Goal: Task Accomplishment & Management: Use online tool/utility

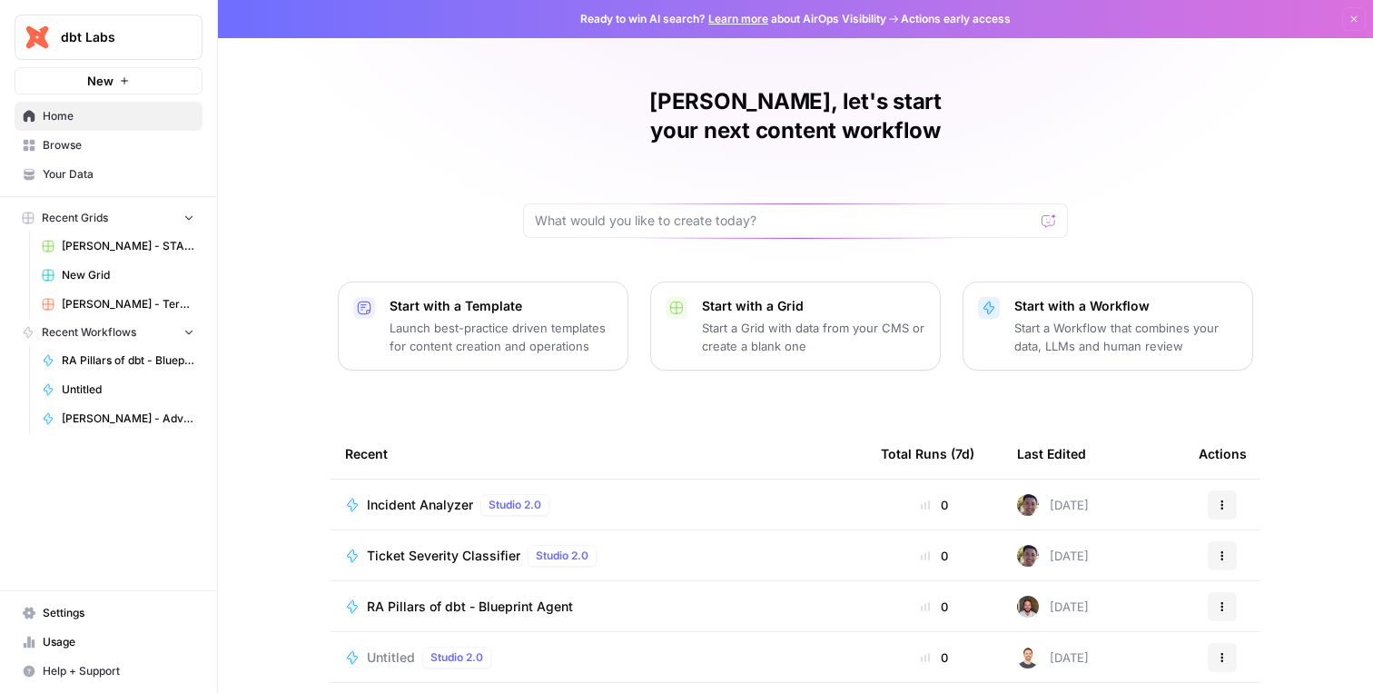
scroll to position [143, 0]
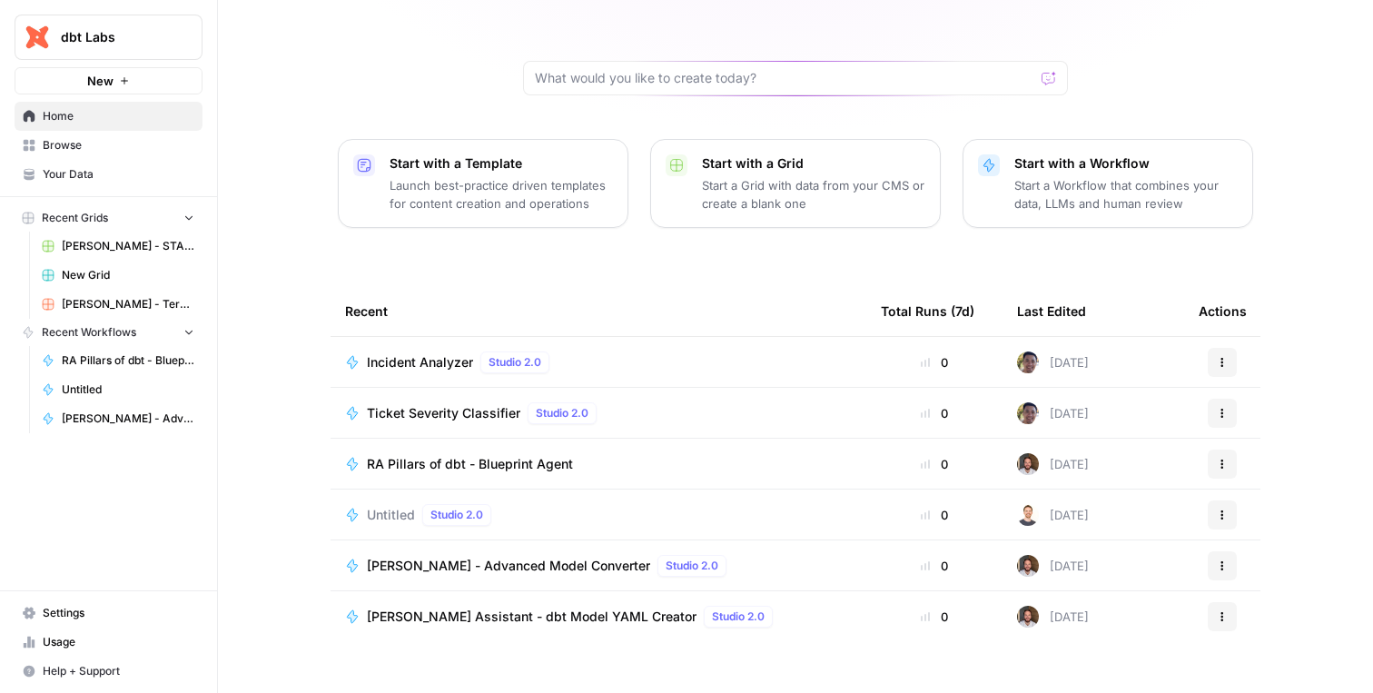
click at [465, 404] on span "Ticket Severity Classifier" at bounding box center [444, 413] width 154 height 18
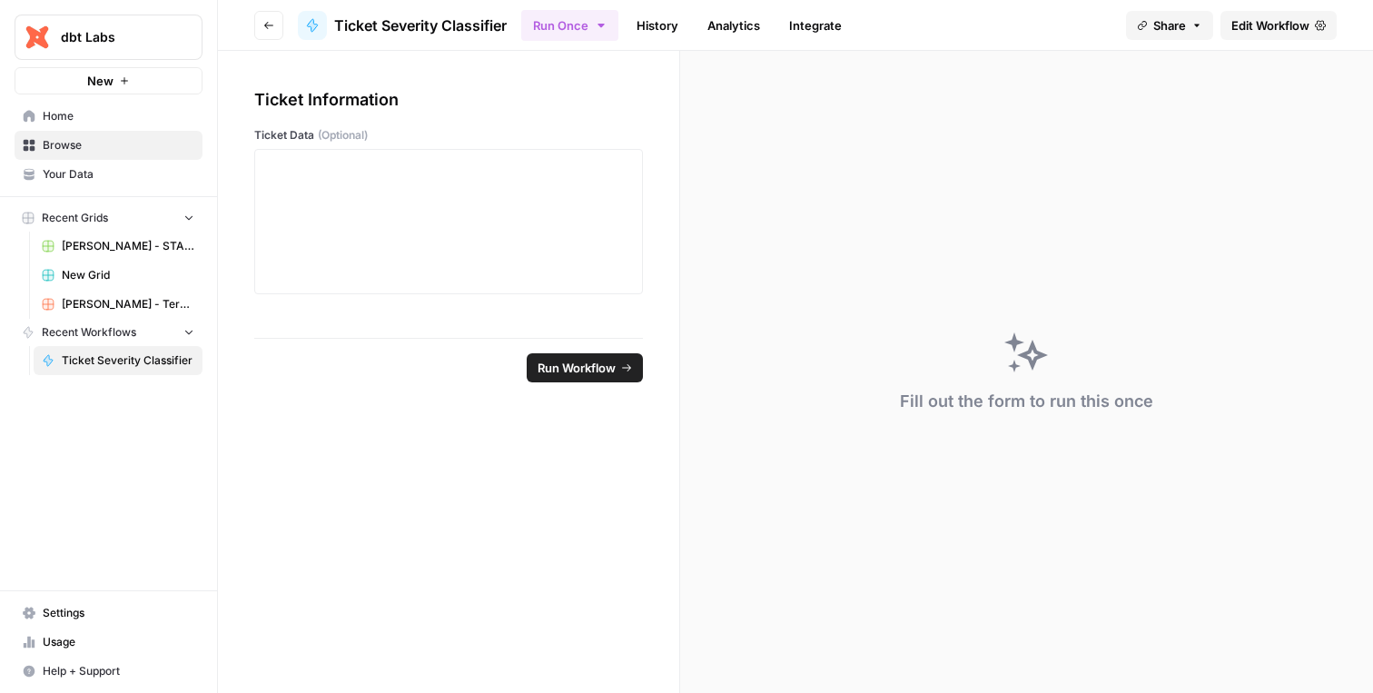
click at [1262, 22] on span "Edit Workflow" at bounding box center [1271, 25] width 78 height 18
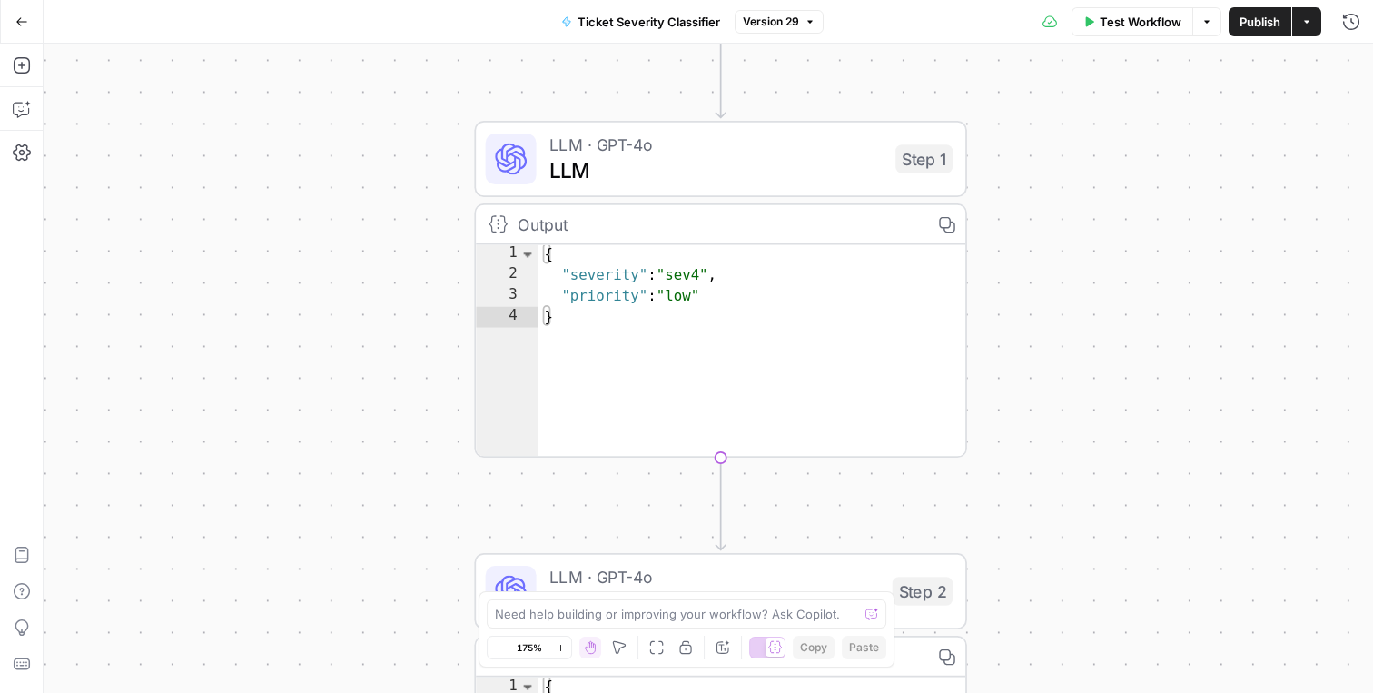
click at [669, 172] on span "LLM" at bounding box center [717, 170] width 334 height 32
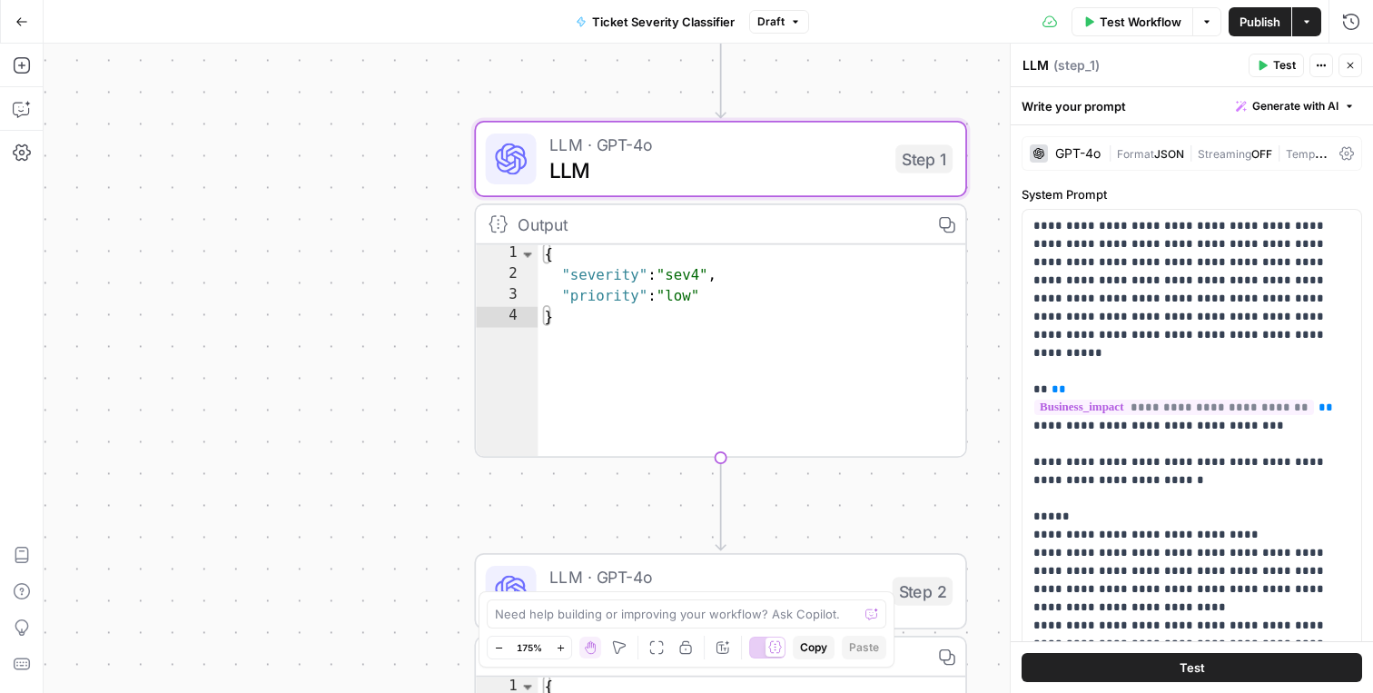
click at [1066, 147] on div "GPT-4o" at bounding box center [1078, 153] width 45 height 13
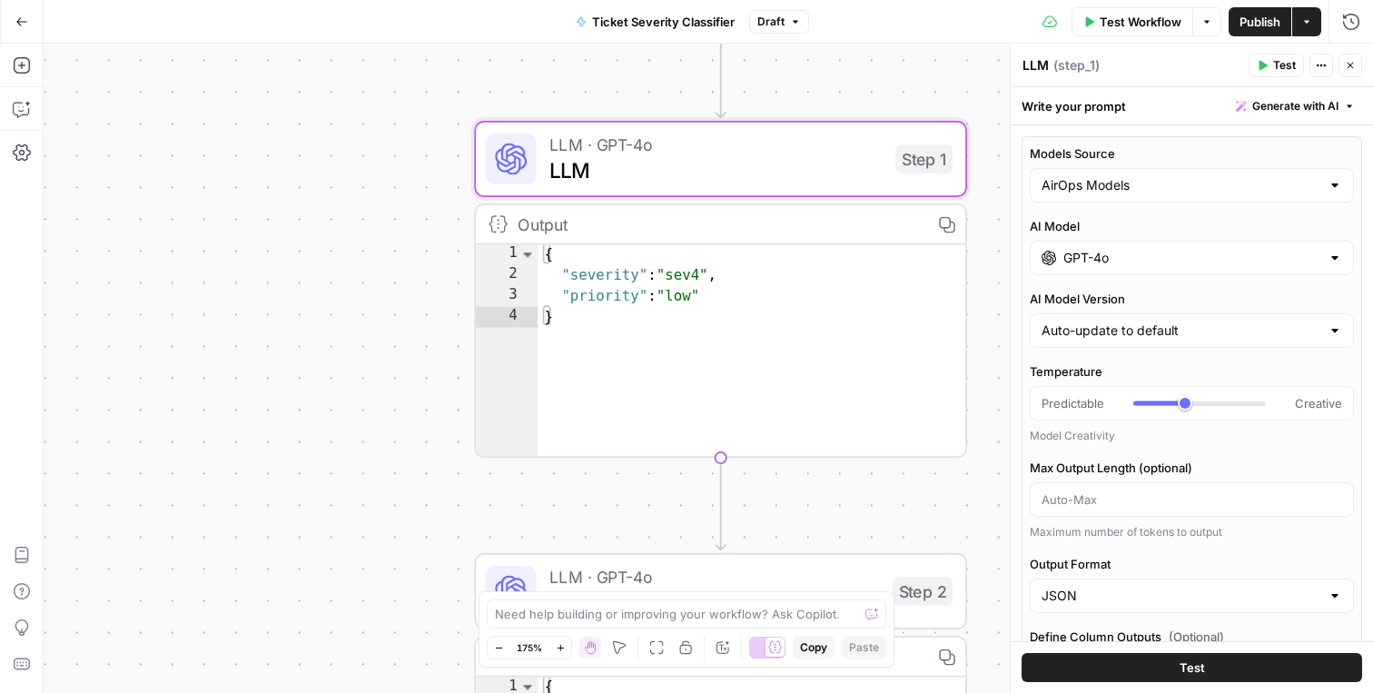
click at [1159, 269] on div "GPT-4o" at bounding box center [1192, 258] width 324 height 35
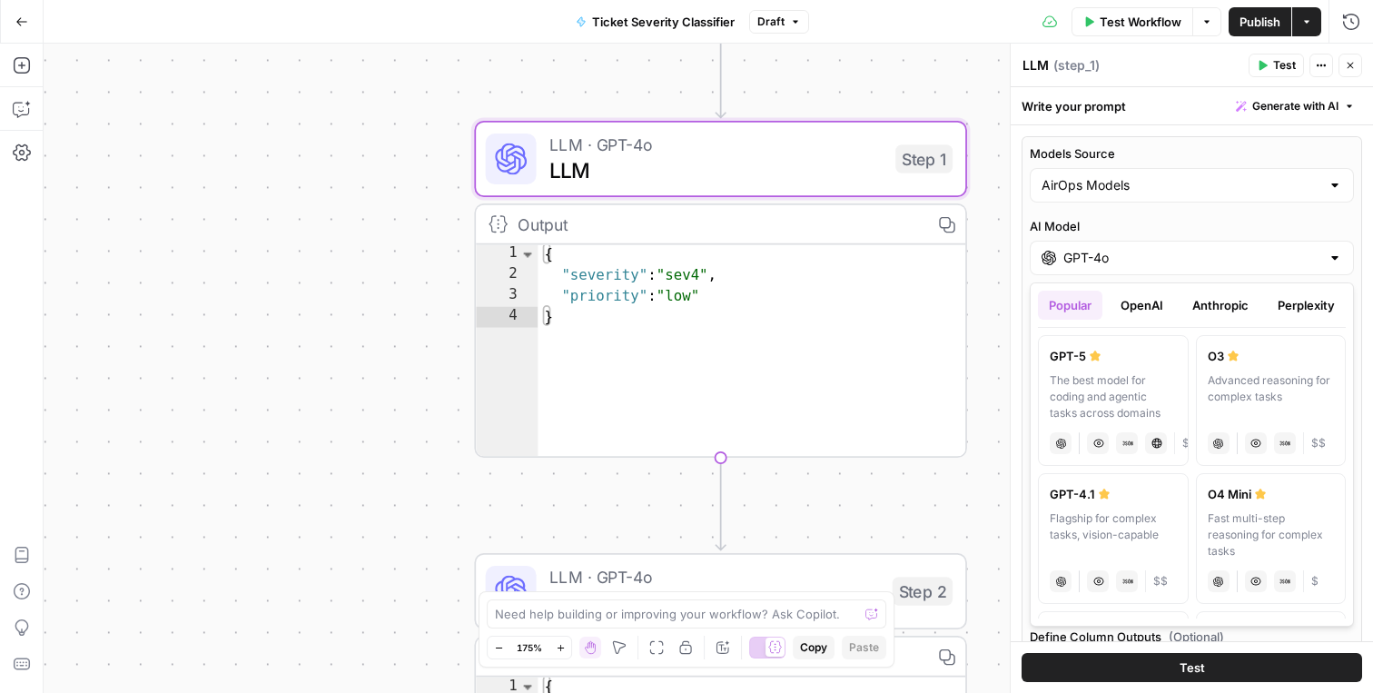
click at [1148, 311] on button "OpenAI" at bounding box center [1142, 305] width 64 height 29
click at [1214, 311] on button "Anthropic" at bounding box center [1221, 305] width 78 height 29
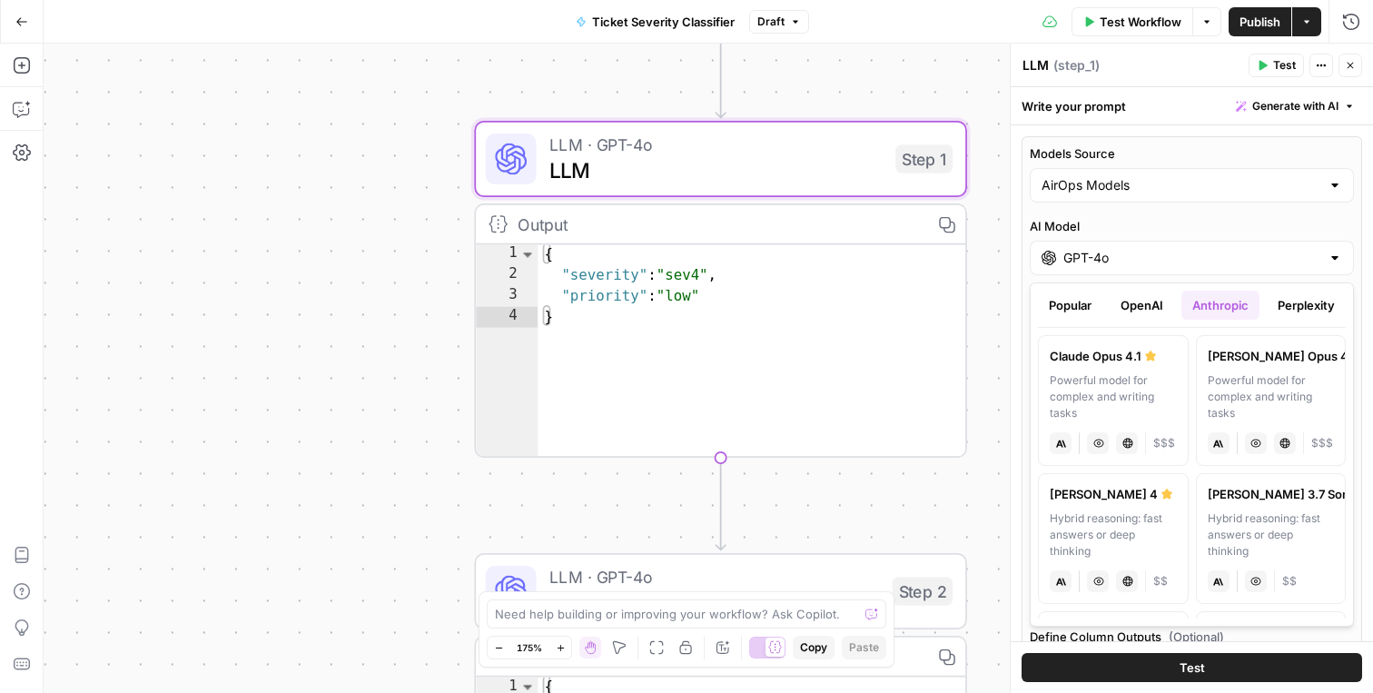
click at [1304, 287] on div "Popular OpenAI Anthropic Perplexity Google Other [PERSON_NAME] Opus 4.1 Powerfu…" at bounding box center [1192, 454] width 324 height 344
click at [1302, 295] on button "Perplexity" at bounding box center [1306, 305] width 79 height 29
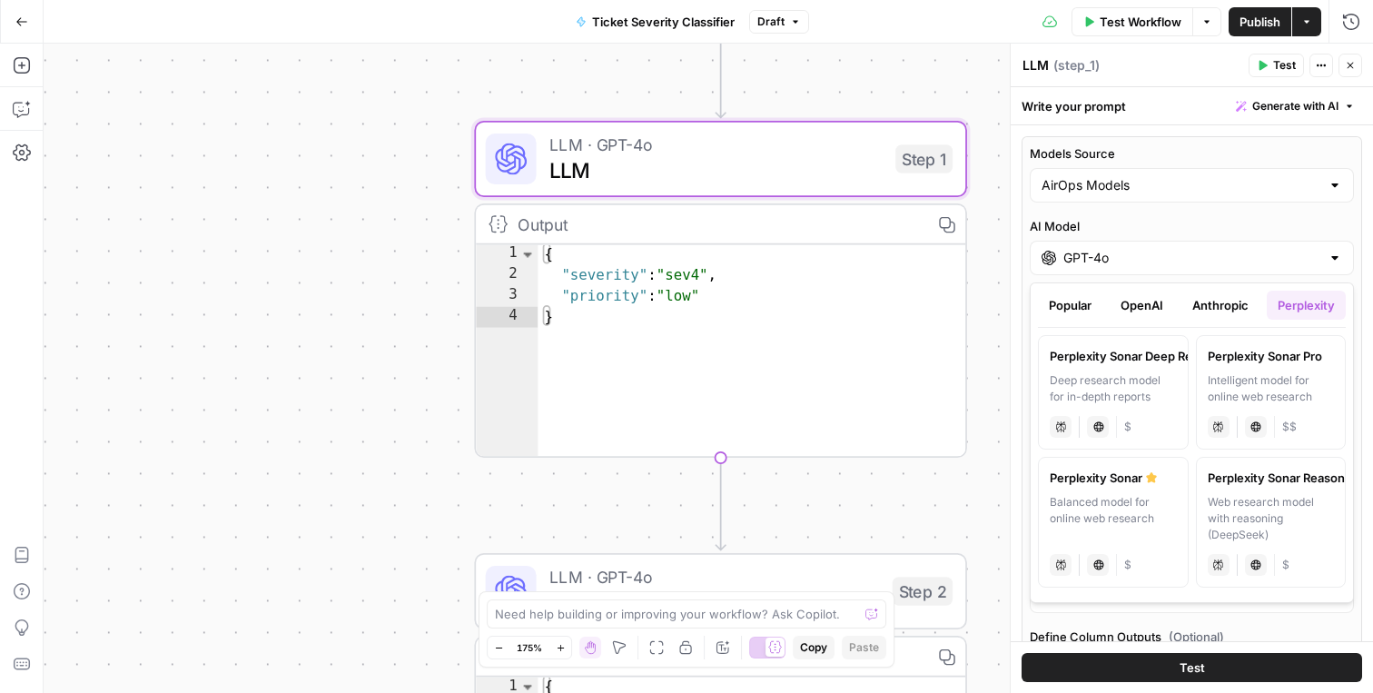
click at [1221, 300] on button "Anthropic" at bounding box center [1221, 305] width 78 height 29
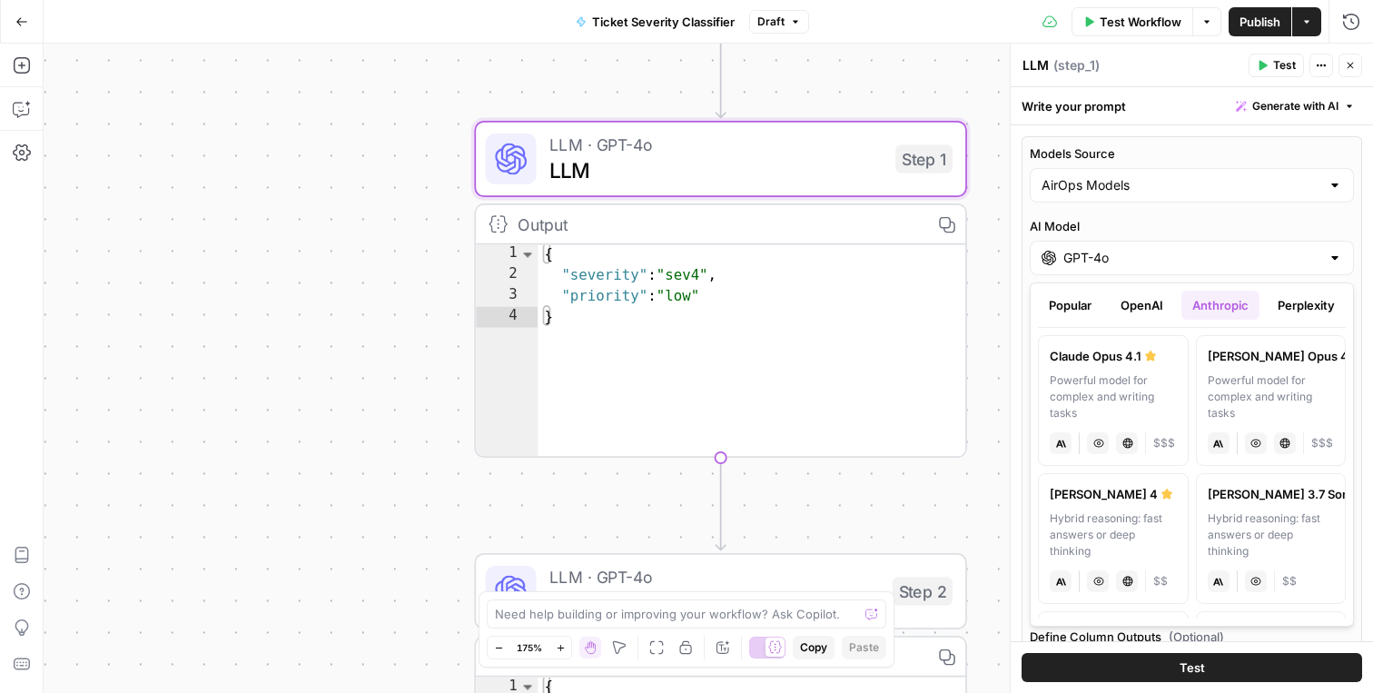
scroll to position [391, 0]
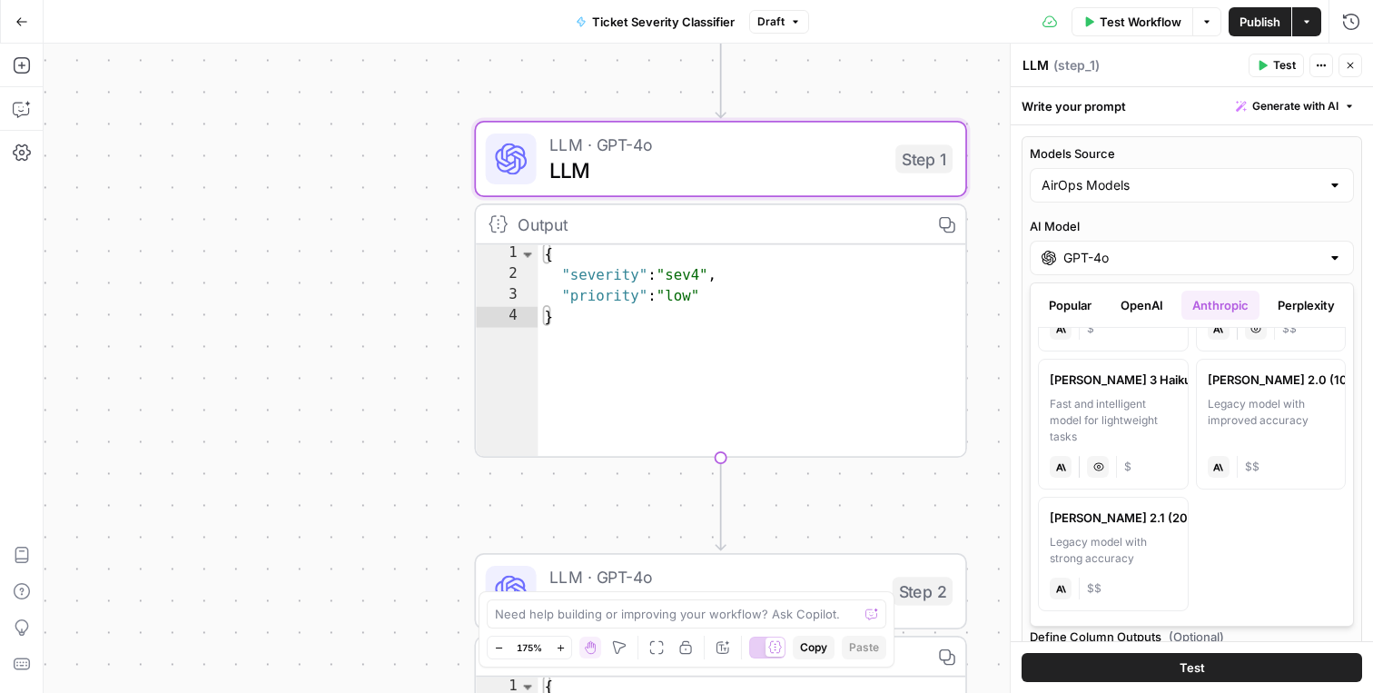
click at [1149, 322] on div "Popular OpenAI Anthropic Perplexity Google Other" at bounding box center [1192, 309] width 308 height 37
click at [1151, 304] on button "OpenAI" at bounding box center [1142, 305] width 64 height 29
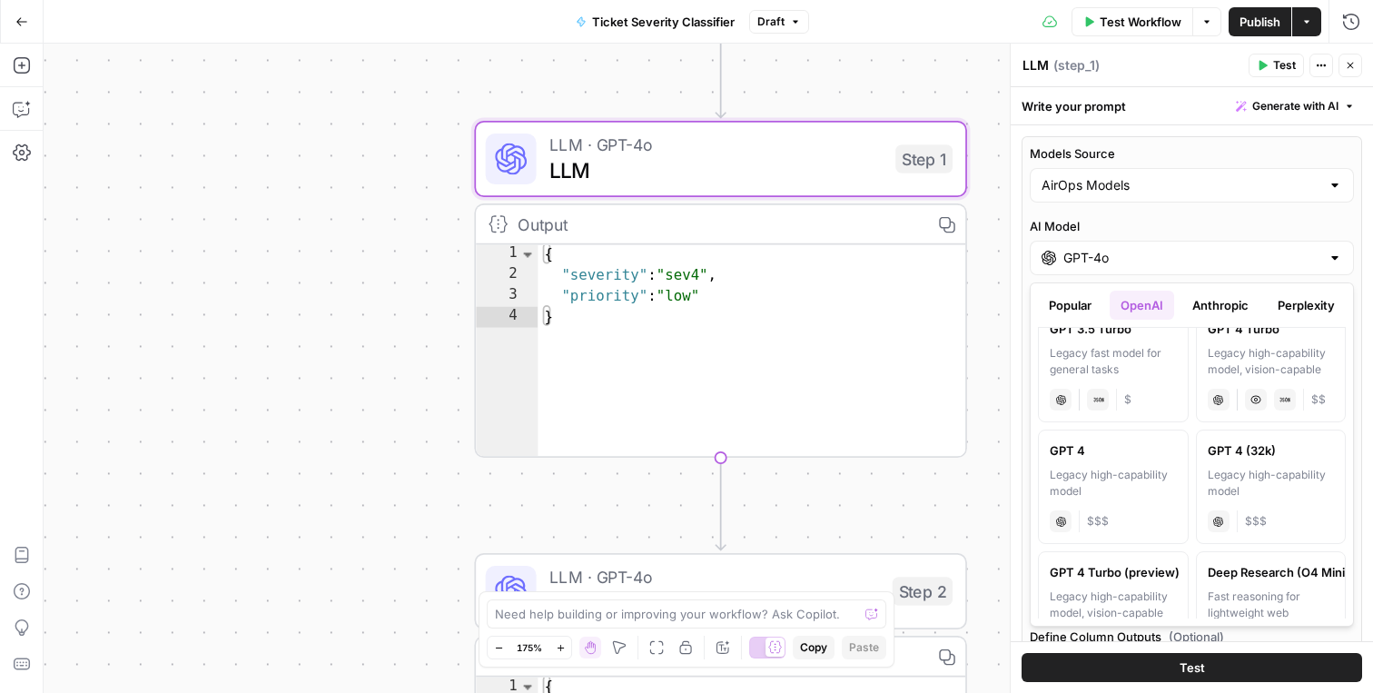
scroll to position [1292, 0]
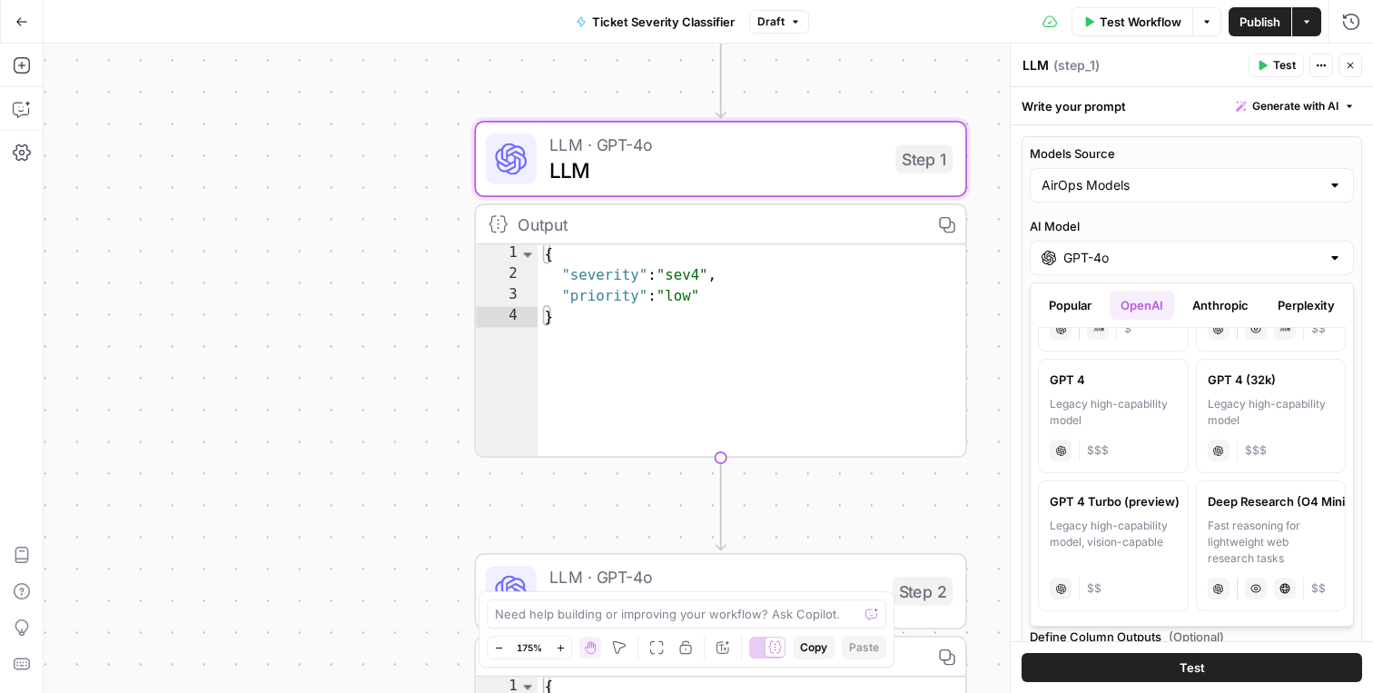
click at [1072, 303] on button "Popular" at bounding box center [1070, 305] width 64 height 29
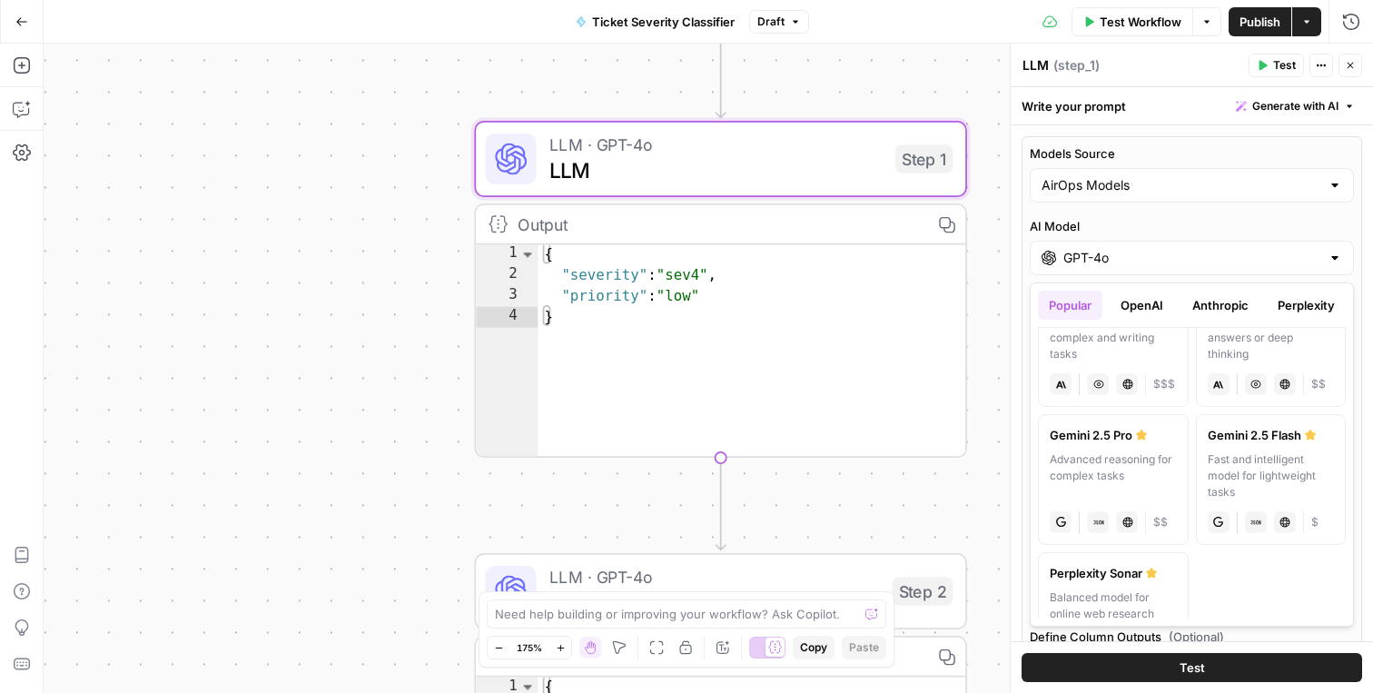
scroll to position [336, 0]
click at [1349, 63] on icon "button" at bounding box center [1350, 65] width 11 height 11
type input "***"
